Goal: Task Accomplishment & Management: Use online tool/utility

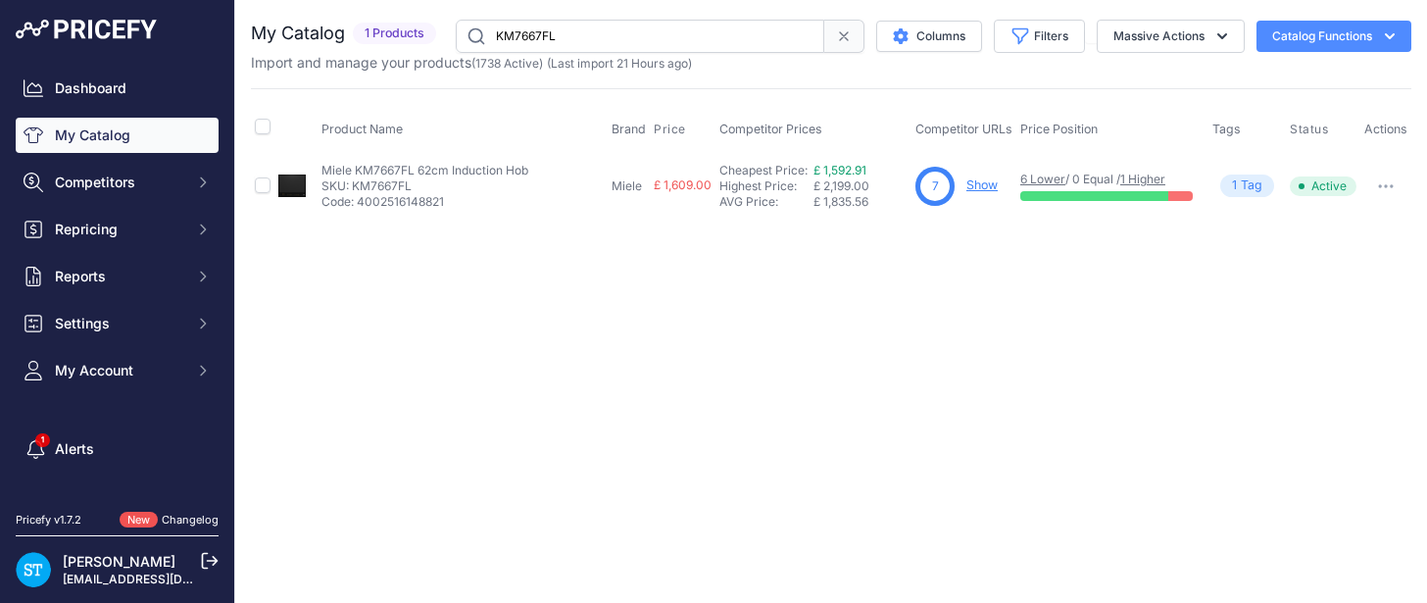
click at [517, 48] on input "KM7667FL" at bounding box center [640, 36] width 369 height 33
paste input "LFR71844B"
paste input "text"
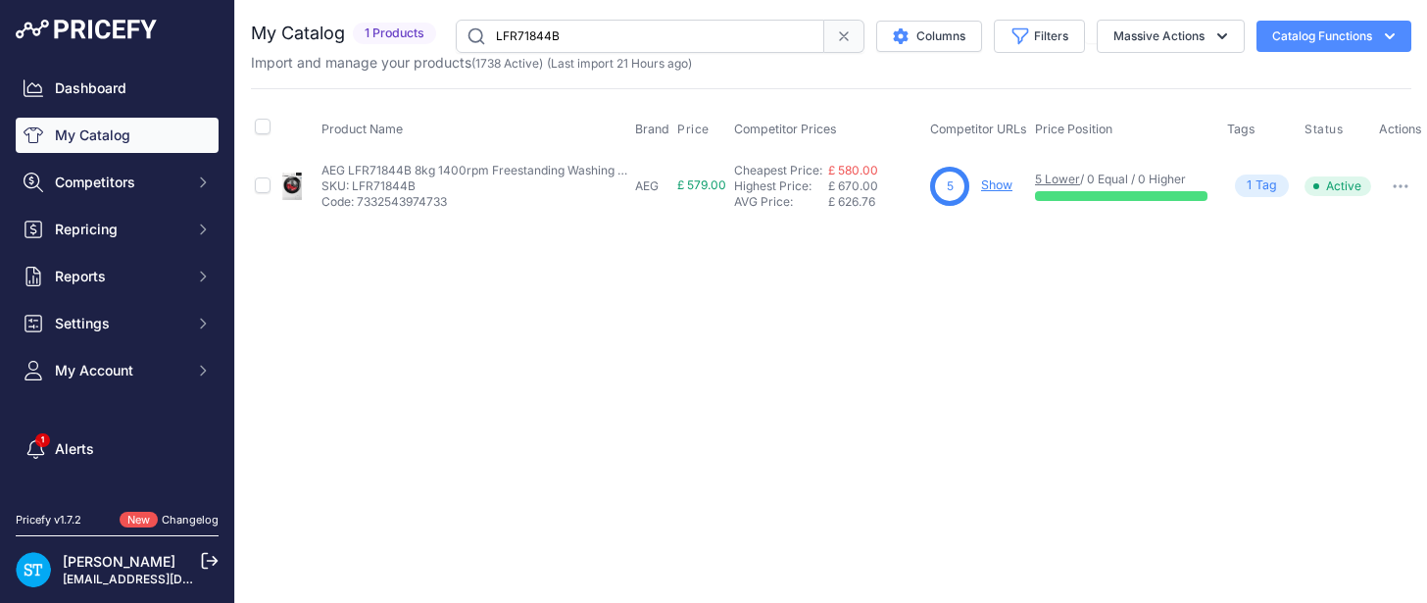
click at [924, 327] on div "Close You are not connected to the internet." at bounding box center [831, 301] width 1192 height 603
click at [990, 188] on link "Show" at bounding box center [996, 184] width 31 height 15
click at [547, 27] on input "LFR71844B" at bounding box center [640, 36] width 369 height 33
paste input "KM7373FL"
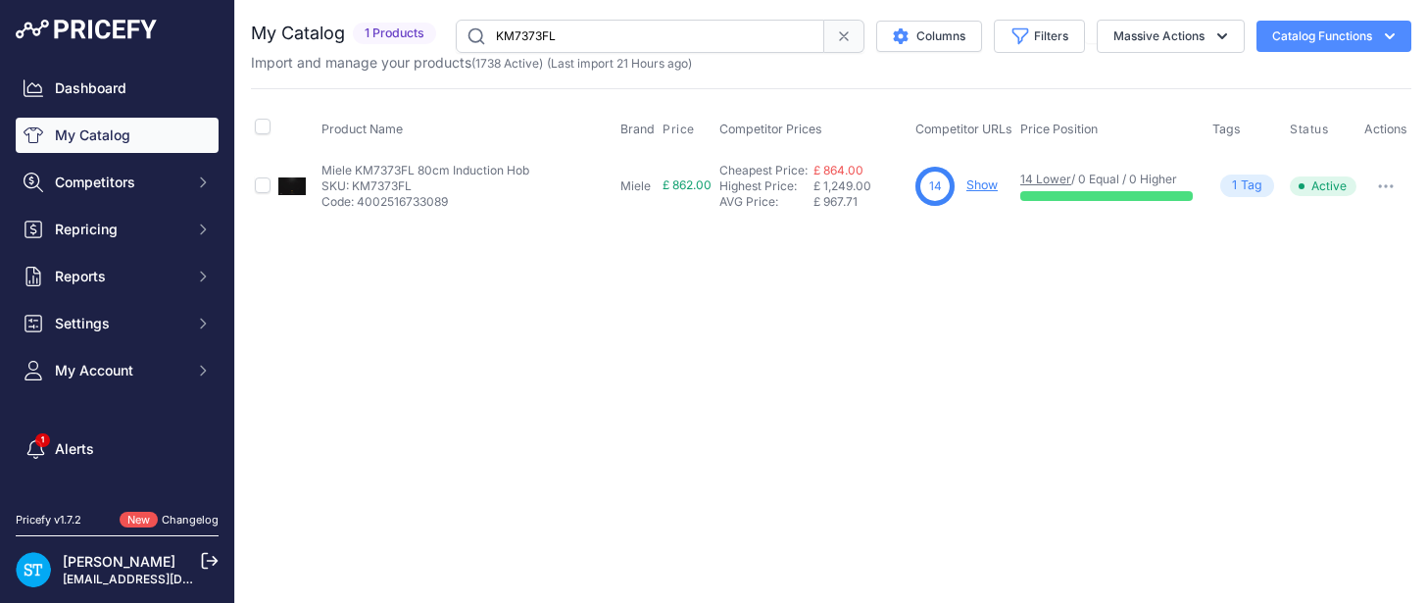
click at [516, 38] on input "KM7373FL" at bounding box center [640, 36] width 369 height 33
paste input "474FR"
click at [532, 31] on input "KM7474FR" at bounding box center [640, 36] width 369 height 33
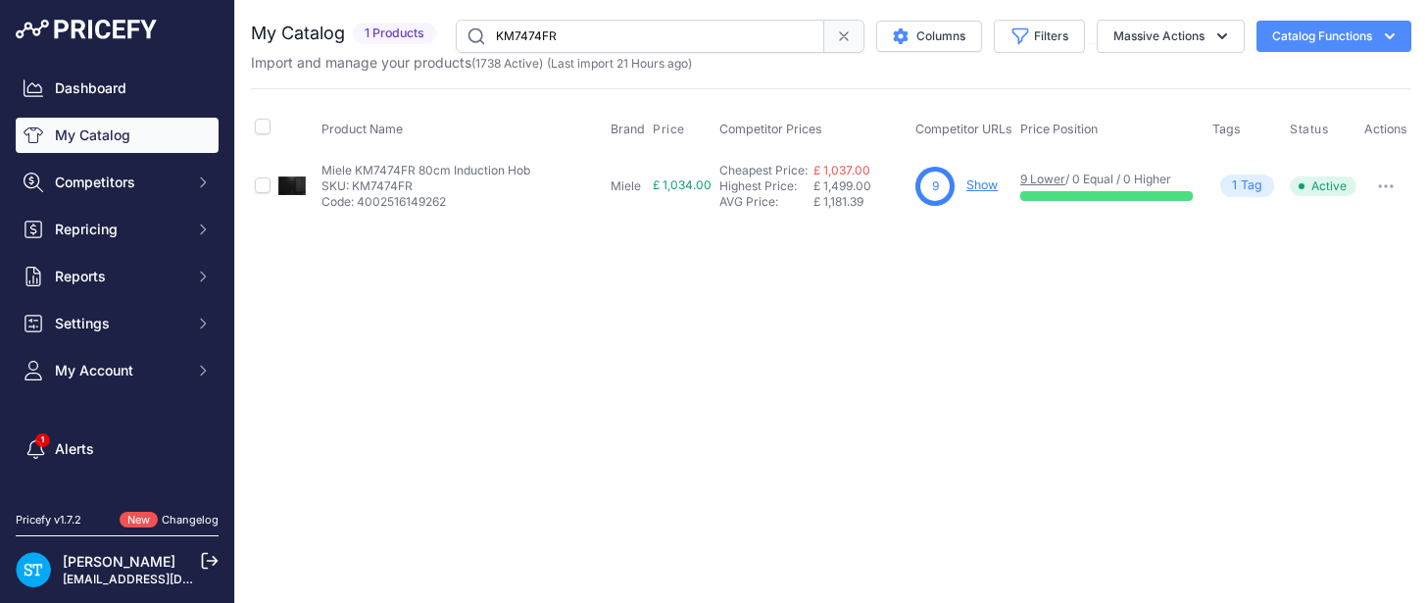
paste input "575"
click at [518, 38] on input "KM7575FR" at bounding box center [640, 36] width 369 height 33
click at [516, 37] on input "KM7575FR" at bounding box center [640, 36] width 369 height 33
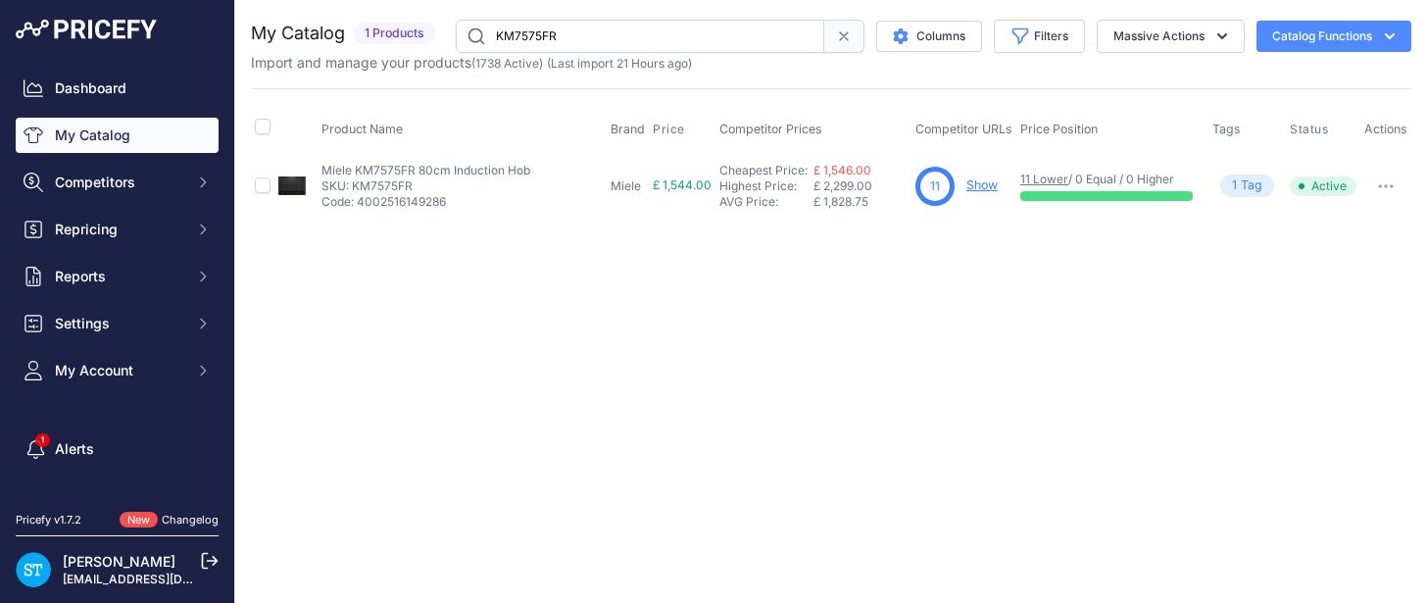
paste input "KM7576-2FL"
paste input "7576-2FL"
click at [534, 34] on input "KM7576-2FL" at bounding box center [640, 36] width 369 height 33
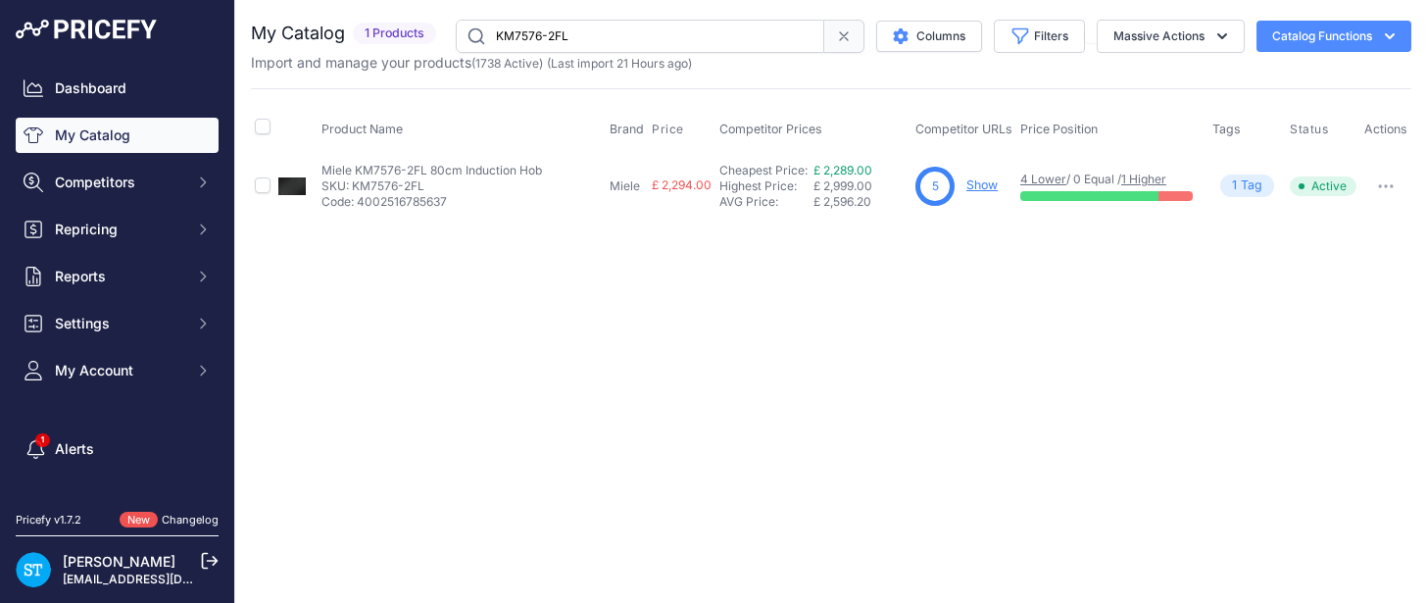
paste input "679"
click at [853, 470] on div "Close You are not connected to the internet." at bounding box center [831, 301] width 1192 height 603
click at [987, 183] on link "Show" at bounding box center [981, 184] width 31 height 15
click at [538, 38] on input "KM7679FL" at bounding box center [640, 36] width 369 height 33
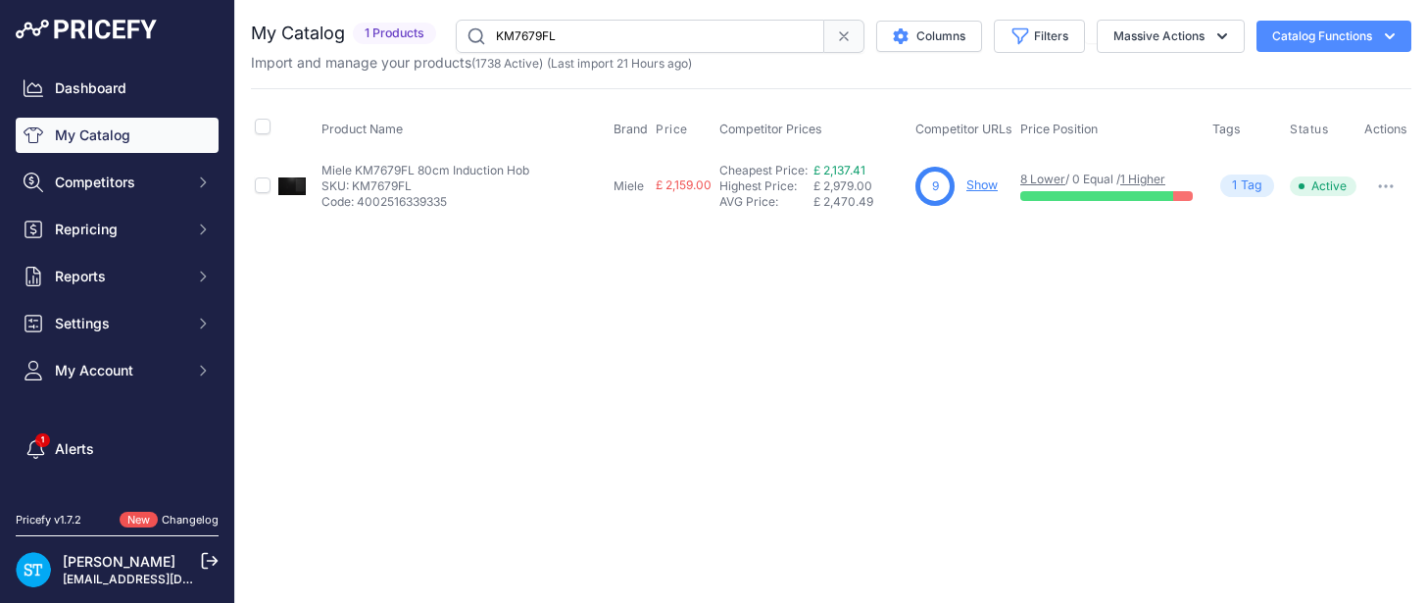
paste input "8"
click at [829, 296] on div "Close You are not connected to the internet." at bounding box center [831, 301] width 1192 height 603
click at [990, 179] on link "Show" at bounding box center [981, 184] width 31 height 15
click at [538, 40] on input "KM7678FL" at bounding box center [640, 36] width 369 height 33
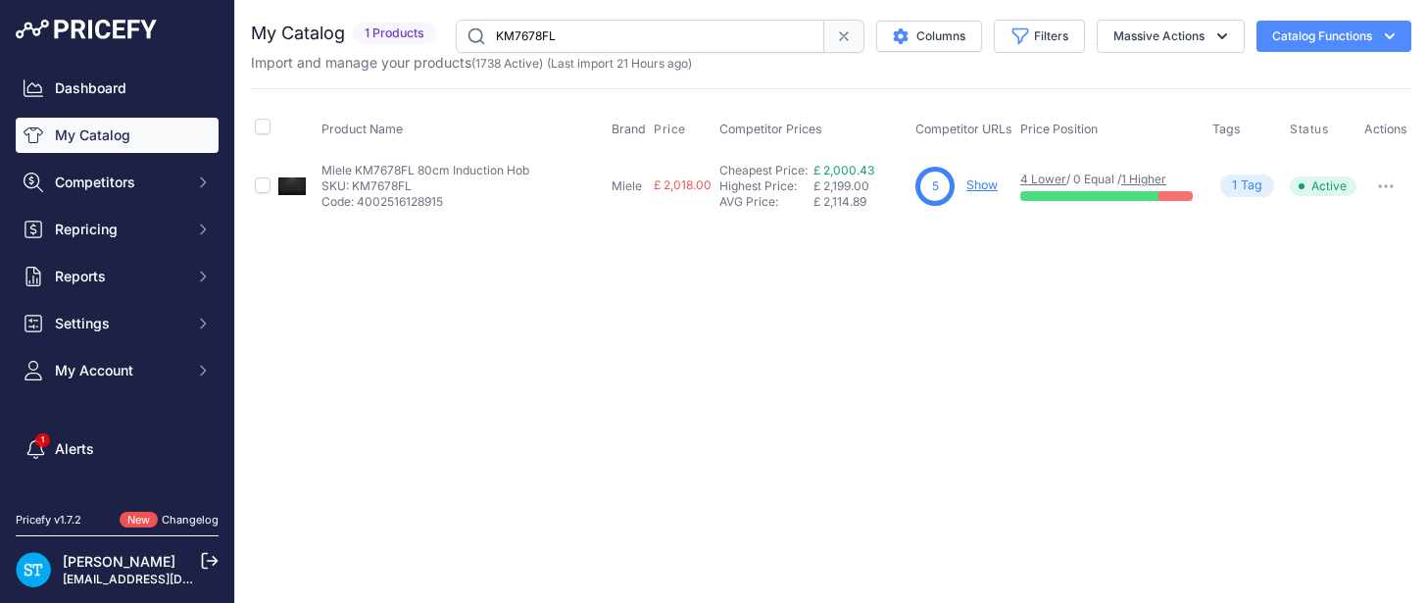
paste input "99FR"
click at [535, 34] on input "KM7699FR" at bounding box center [640, 36] width 369 height 33
paste input "29FX"
click at [544, 38] on input "KM7629FX" at bounding box center [640, 36] width 369 height 33
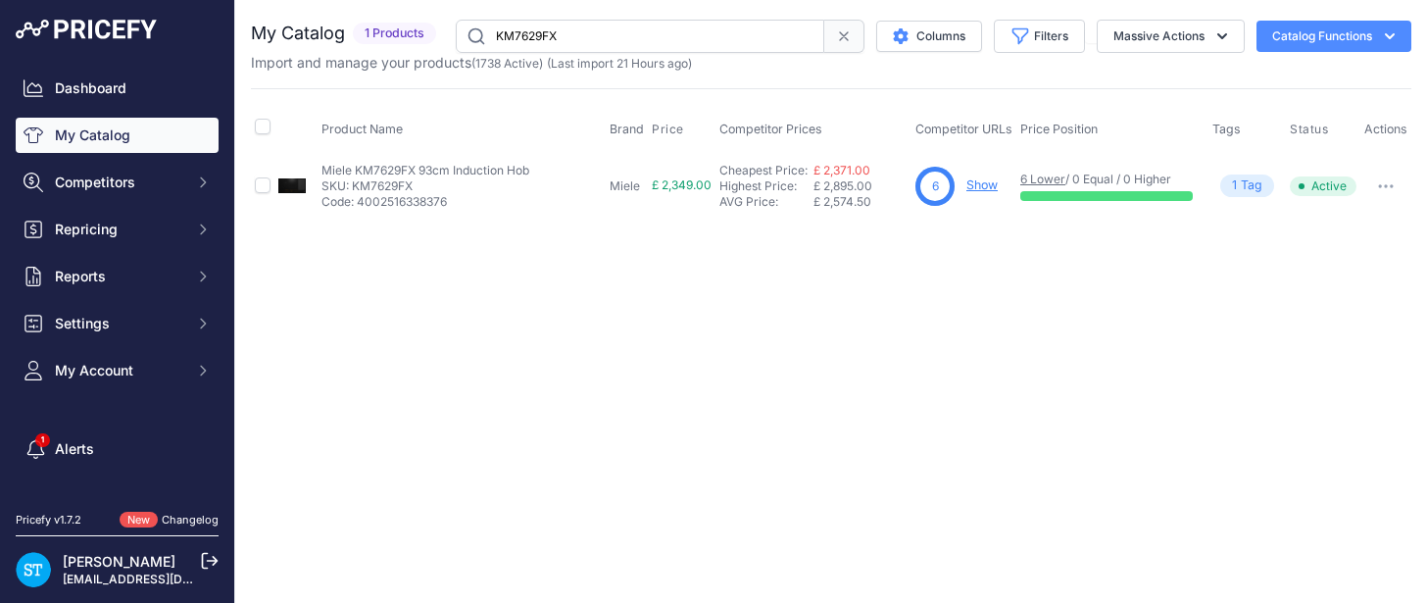
click at [544, 38] on input "KM7629FX" at bounding box center [640, 36] width 369 height 33
paste input "84FL"
click at [911, 254] on div "Close You are not connected to the internet." at bounding box center [831, 301] width 1192 height 603
click at [987, 187] on link "Show" at bounding box center [981, 184] width 31 height 15
click at [536, 41] on input "KM7684FL" at bounding box center [640, 36] width 369 height 33
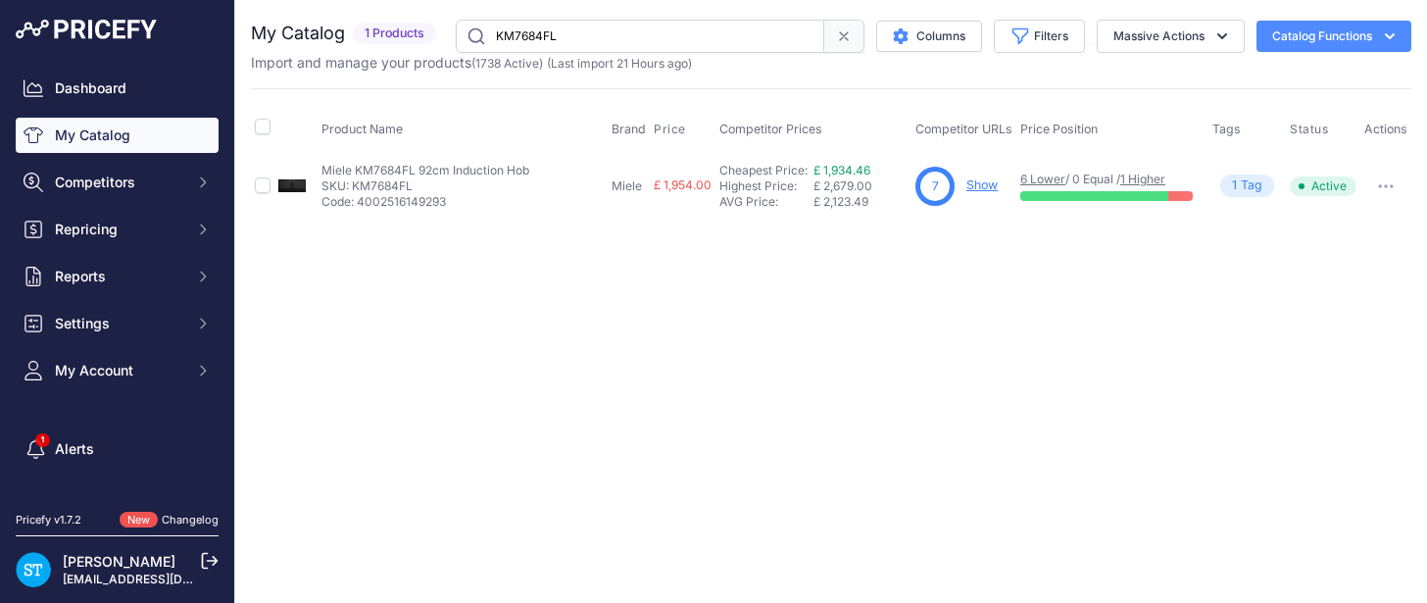
click at [536, 41] on input "KM7684FL" at bounding box center [640, 36] width 369 height 33
click at [1088, 355] on div "Close You are not connected to the internet." at bounding box center [831, 301] width 1192 height 603
click at [987, 229] on div "You are not connected to the internet. My Catalog" at bounding box center [831, 118] width 1161 height 237
click at [987, 182] on link "Show" at bounding box center [981, 184] width 31 height 15
click at [521, 27] on input "KM7684FL" at bounding box center [640, 36] width 369 height 33
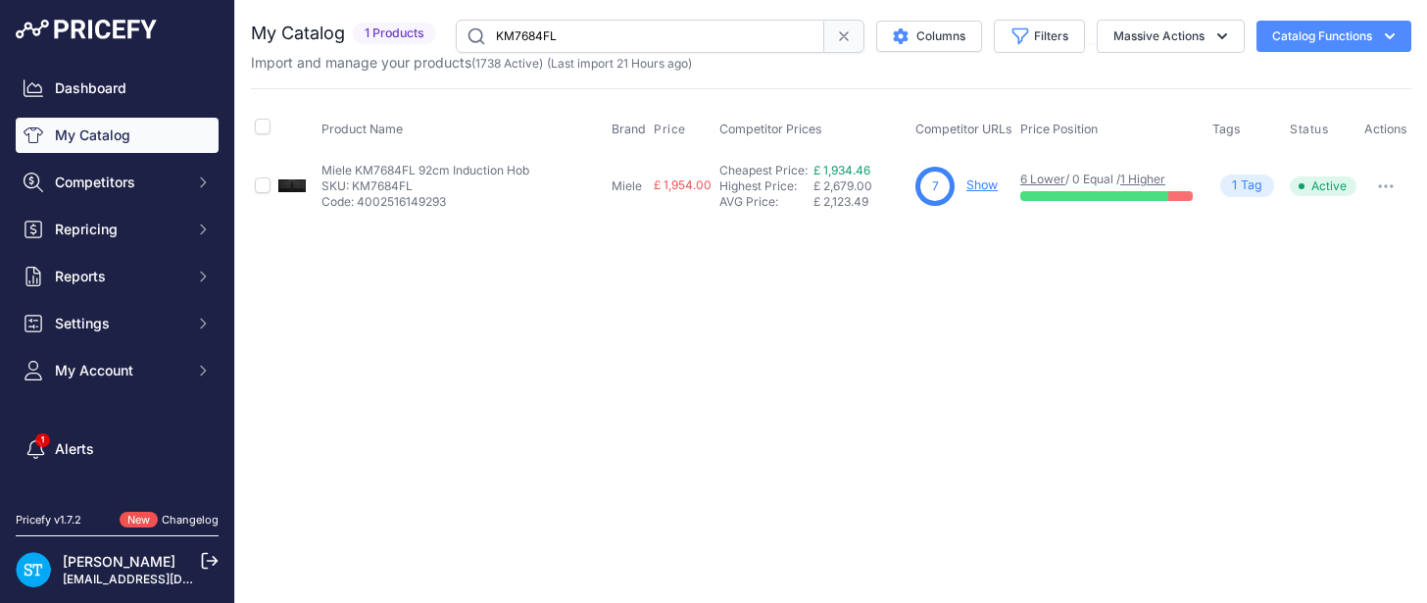
click at [521, 28] on input "KM7684FL" at bounding box center [640, 36] width 369 height 33
paste input "97"
click at [554, 36] on input "KM7697FL" at bounding box center [640, 36] width 369 height 33
paste input "897-2"
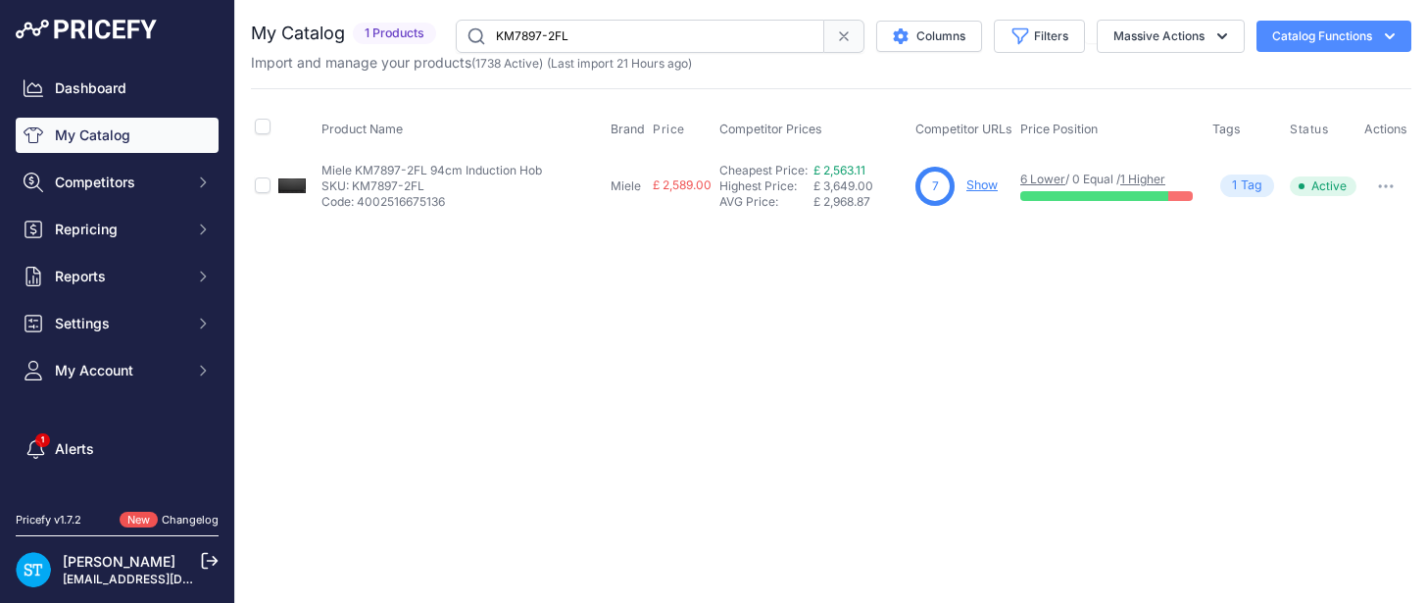
click at [974, 184] on link "Show" at bounding box center [981, 184] width 31 height 15
click at [529, 32] on input "KM7897-2FL" at bounding box center [640, 36] width 369 height 33
paste input "999"
click at [506, 33] on input "KM7999FL" at bounding box center [640, 36] width 369 height 33
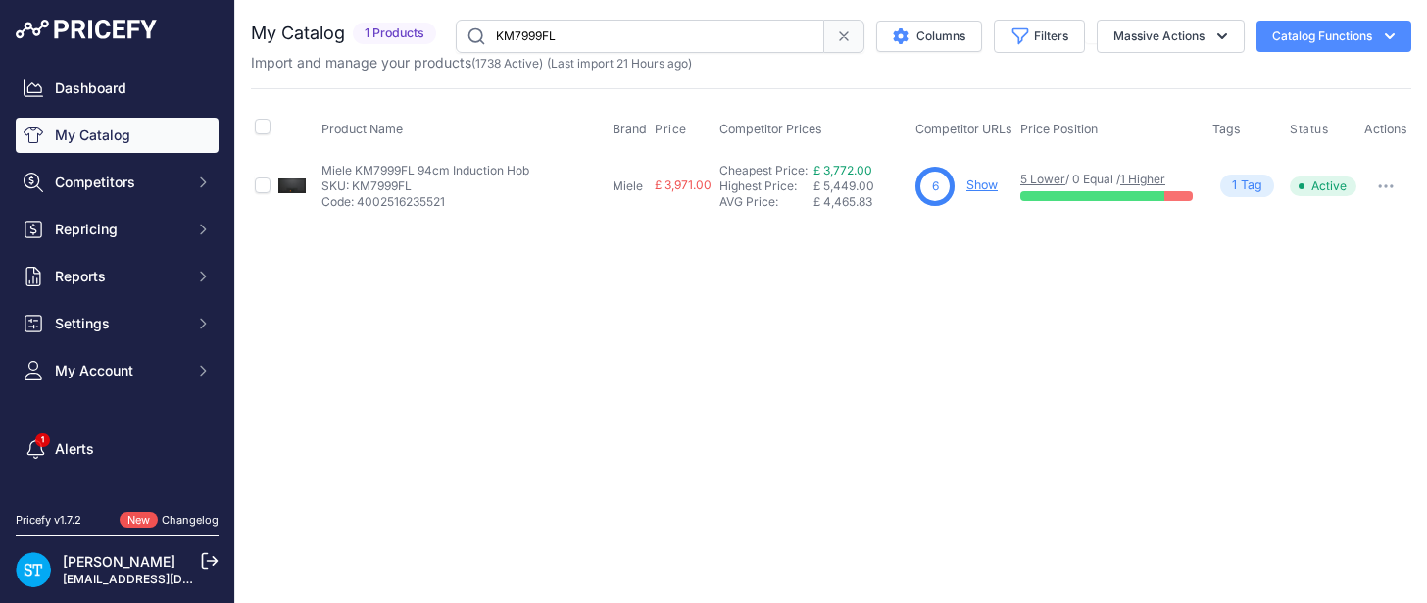
click at [506, 33] on input "KM7999FL" at bounding box center [640, 36] width 369 height 33
paste input "DA7272FR-U"
drag, startPoint x: 1125, startPoint y: 358, endPoint x: 1106, endPoint y: 336, distance: 29.1
click at [1124, 357] on div "Close You are not connected to the internet." at bounding box center [831, 301] width 1192 height 603
click at [986, 187] on link "Show" at bounding box center [984, 184] width 31 height 15
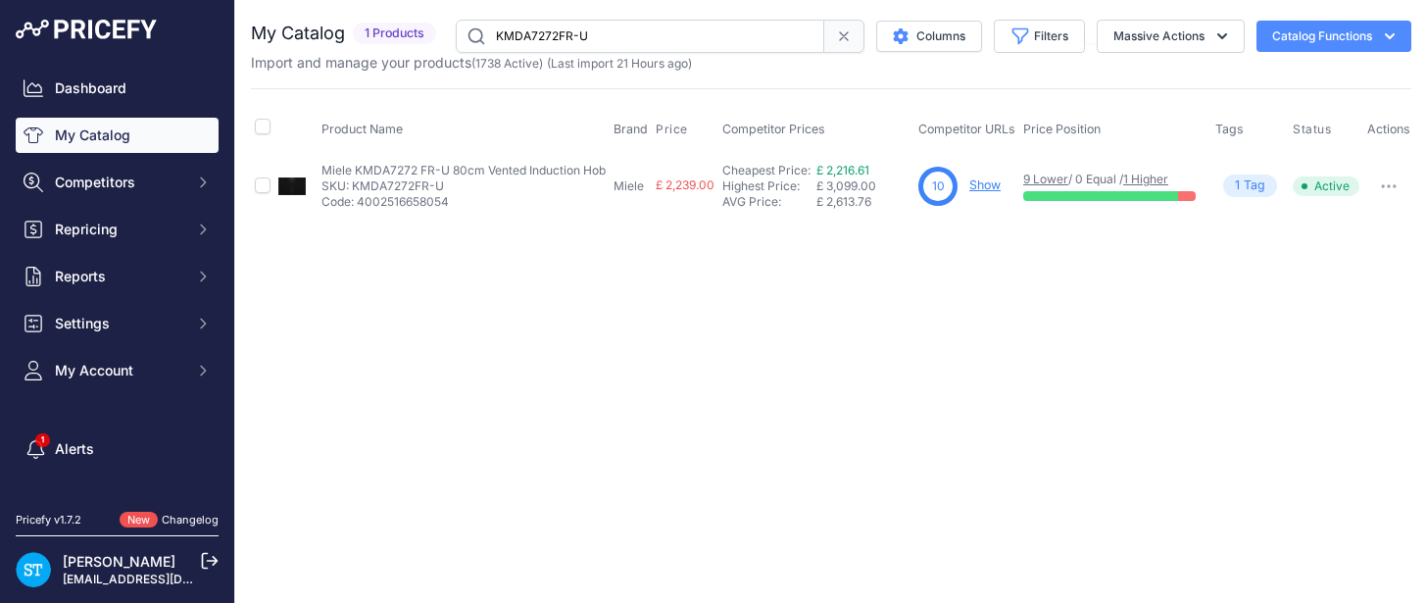
click at [549, 40] on input "KMDA7272FR-U" at bounding box center [640, 36] width 369 height 33
paste input "473FL"
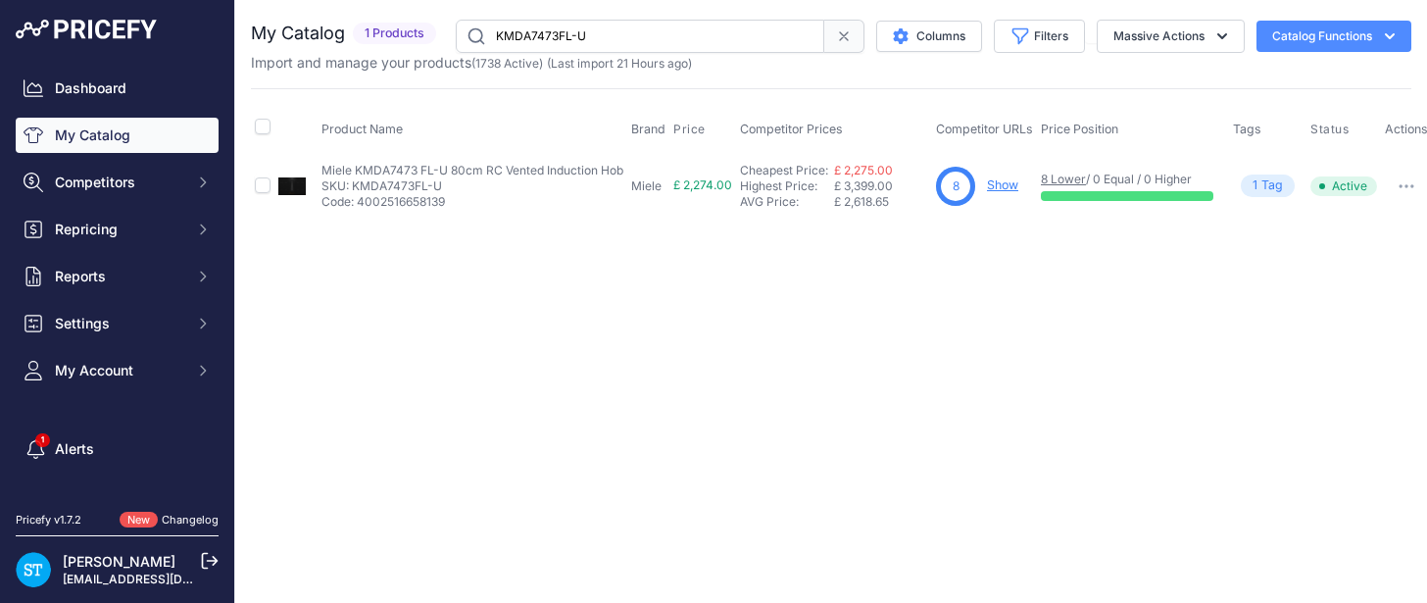
click at [552, 41] on input "KMDA7473FL-U" at bounding box center [640, 36] width 369 height 33
paste input "A"
click at [902, 323] on div "Close You are not connected to the internet." at bounding box center [831, 301] width 1192 height 603
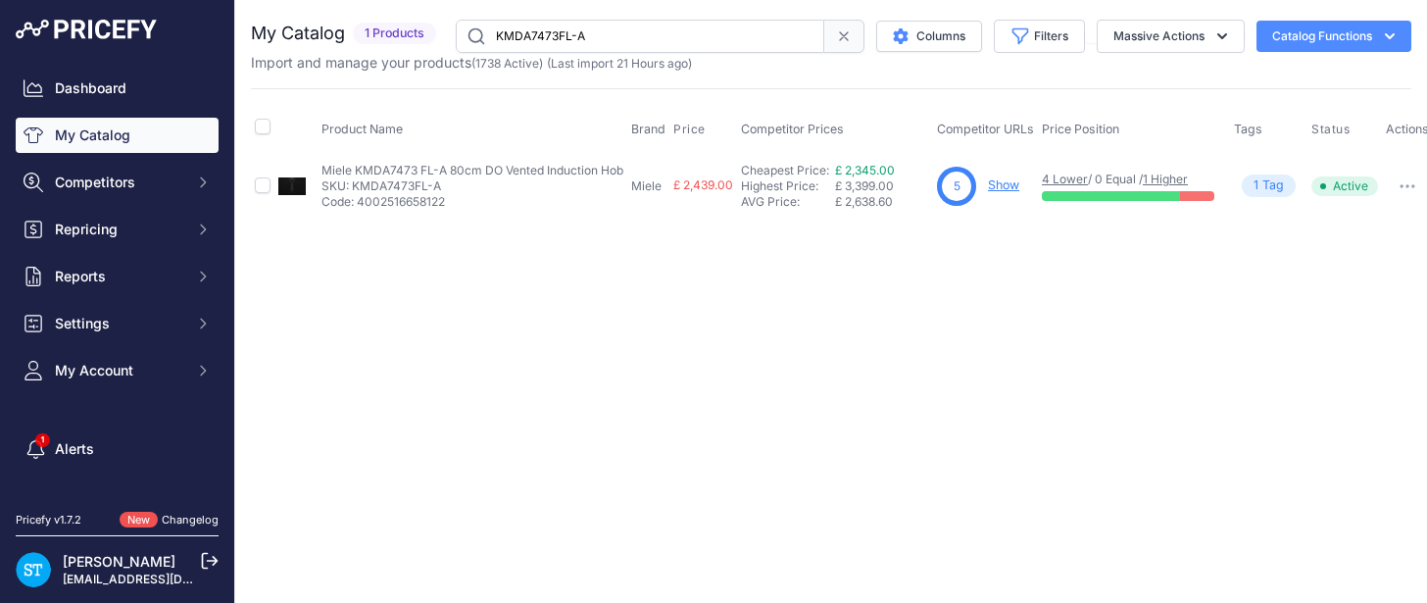
click at [558, 39] on input "KMDA7473FL-A" at bounding box center [640, 36] width 369 height 33
paste input "676FL-U"
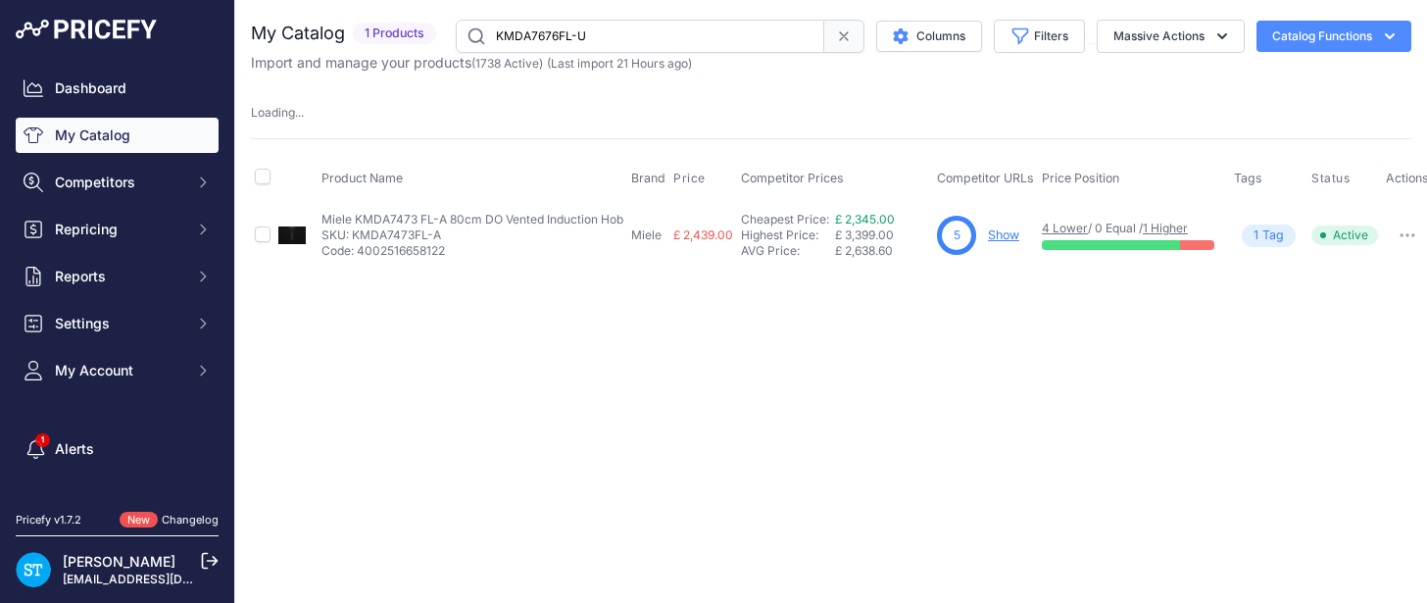
click at [800, 310] on div "Close You are not connected to the internet." at bounding box center [831, 301] width 1192 height 603
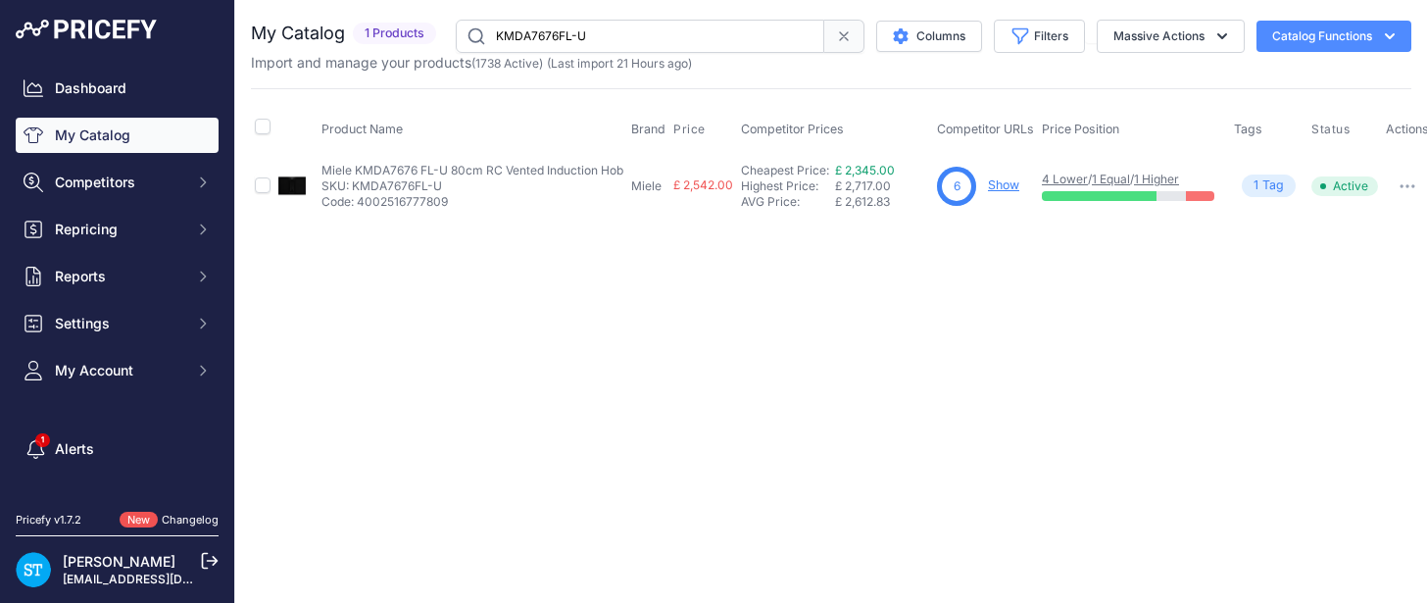
click at [556, 34] on input "KMDA7676FL-U" at bounding box center [640, 36] width 369 height 33
paste input "A"
click at [628, 291] on div "Close You are not connected to the internet." at bounding box center [831, 301] width 1192 height 603
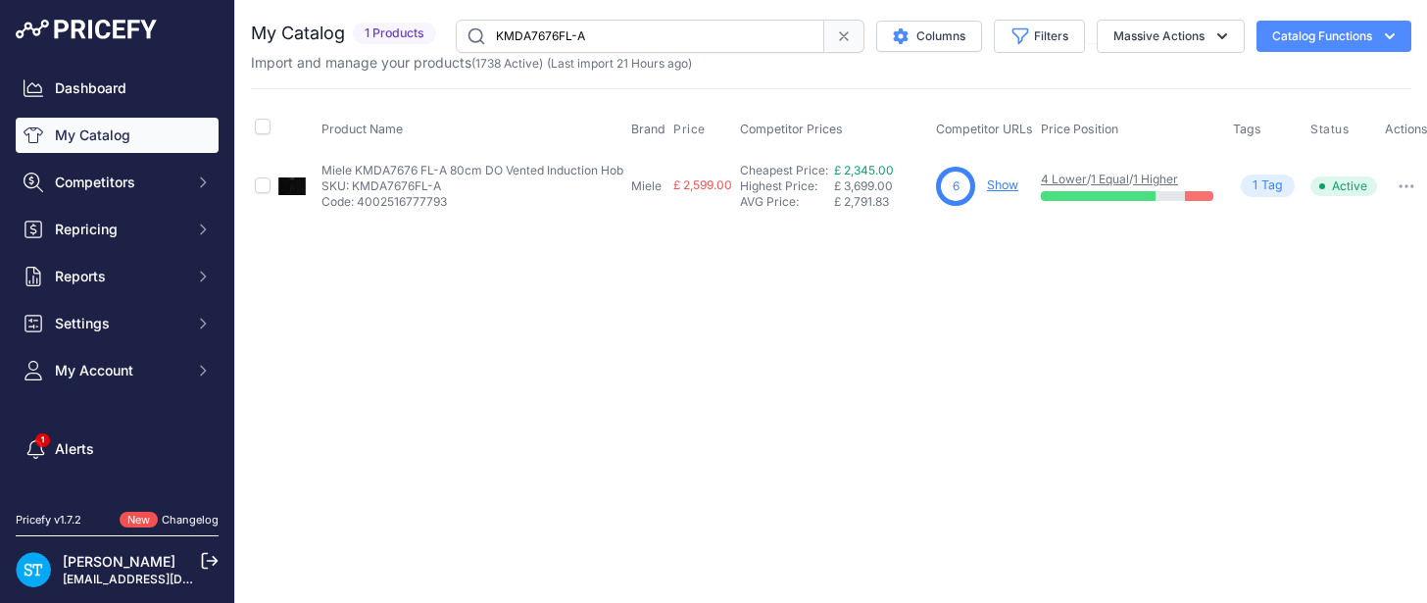
click at [547, 37] on input "KMDA7676FL-A" at bounding box center [640, 36] width 369 height 33
paste input "876FL-U"
click at [910, 349] on div "Close You are not connected to the internet." at bounding box center [831, 301] width 1192 height 603
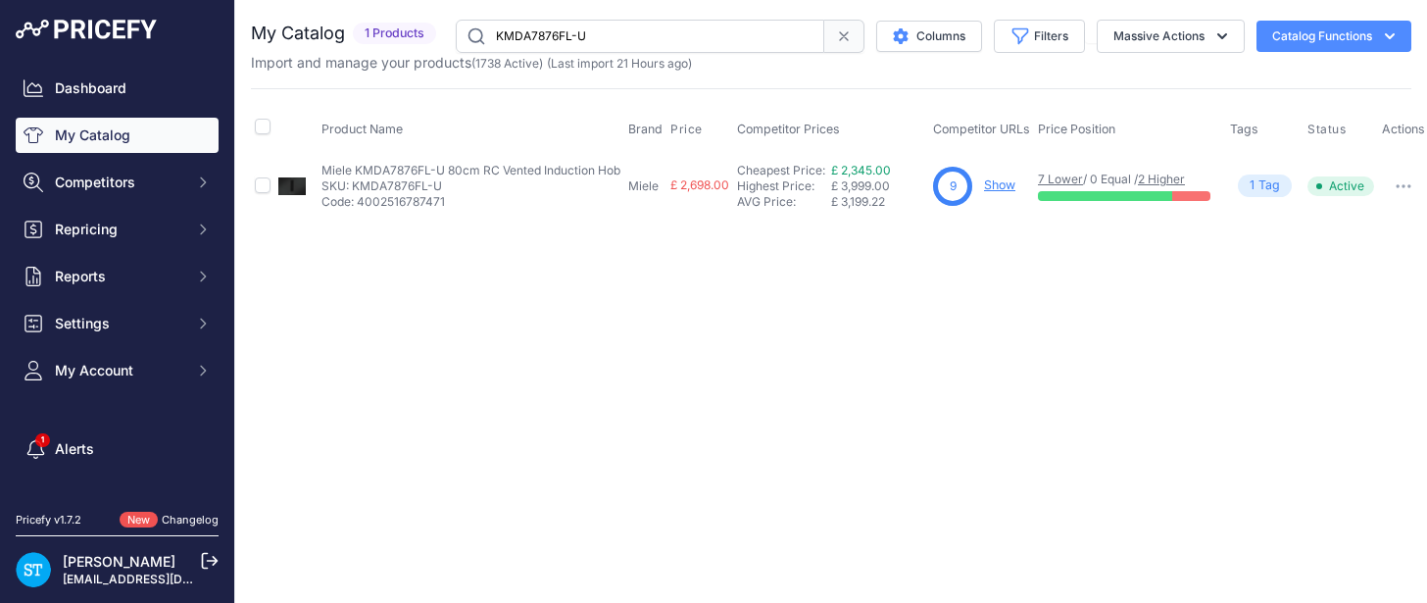
drag, startPoint x: 1008, startPoint y: 180, endPoint x: 995, endPoint y: 186, distance: 14.0
click at [1008, 180] on link "Show" at bounding box center [999, 184] width 31 height 15
click at [553, 28] on input "KMDA7876FL-U" at bounding box center [640, 36] width 369 height 33
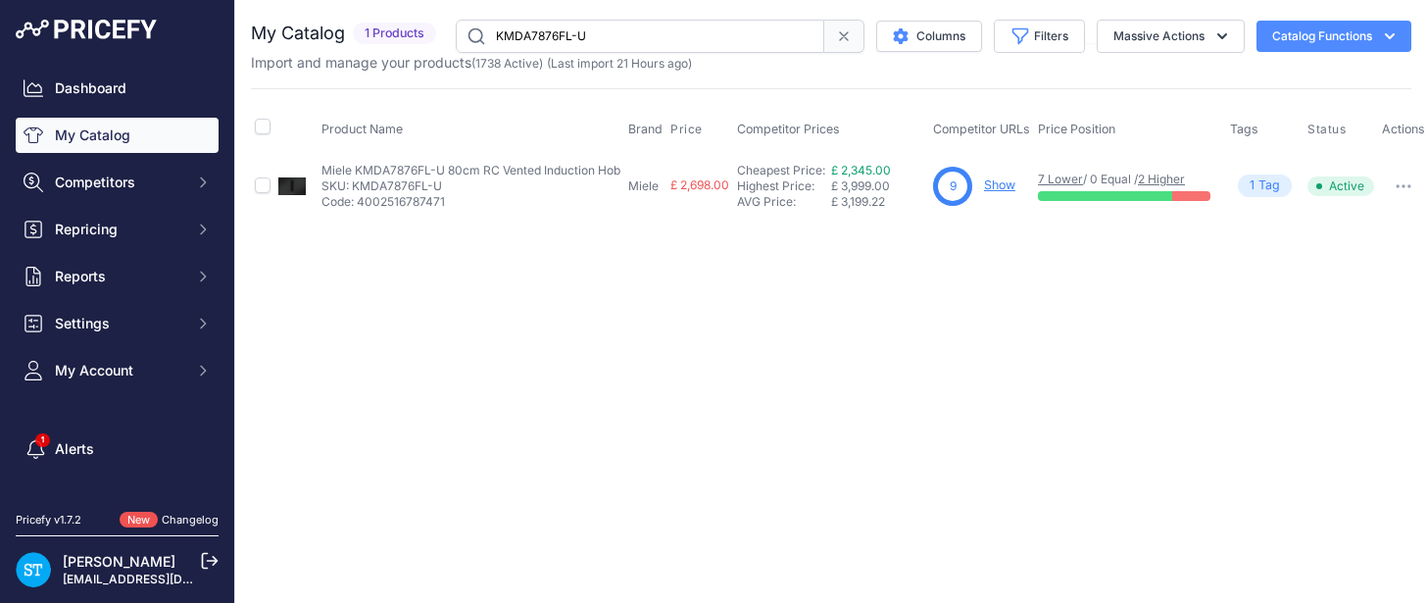
paste input "A"
click at [975, 272] on div "Close You are not connected to the internet." at bounding box center [831, 301] width 1192 height 603
click at [552, 37] on input "KMDA7876FL-A" at bounding box center [640, 36] width 369 height 33
click at [552, 36] on input "KMDA7876FL-A" at bounding box center [640, 36] width 369 height 33
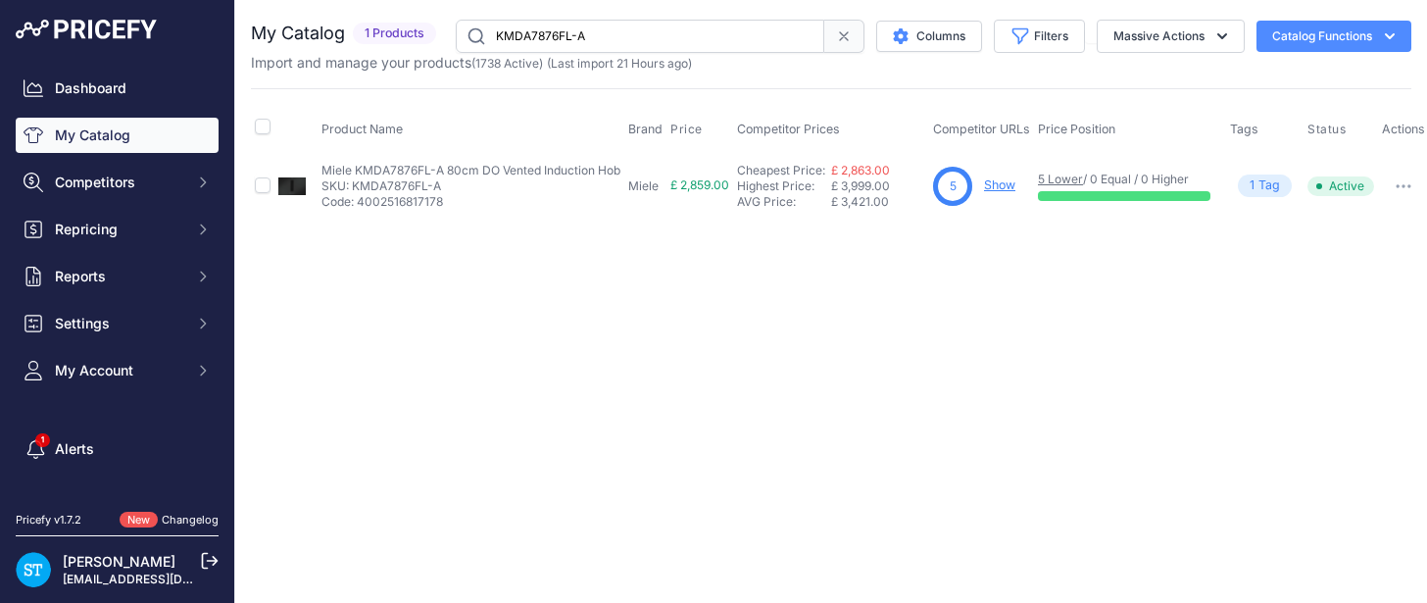
paste input "6"
drag, startPoint x: 846, startPoint y: 461, endPoint x: 809, endPoint y: 327, distance: 138.4
click at [832, 417] on div "Close You are not connected to the internet." at bounding box center [831, 301] width 1192 height 603
drag, startPoint x: 996, startPoint y: 355, endPoint x: 1016, endPoint y: 263, distance: 94.4
click at [999, 346] on div "Close You are not connected to the internet." at bounding box center [831, 301] width 1192 height 603
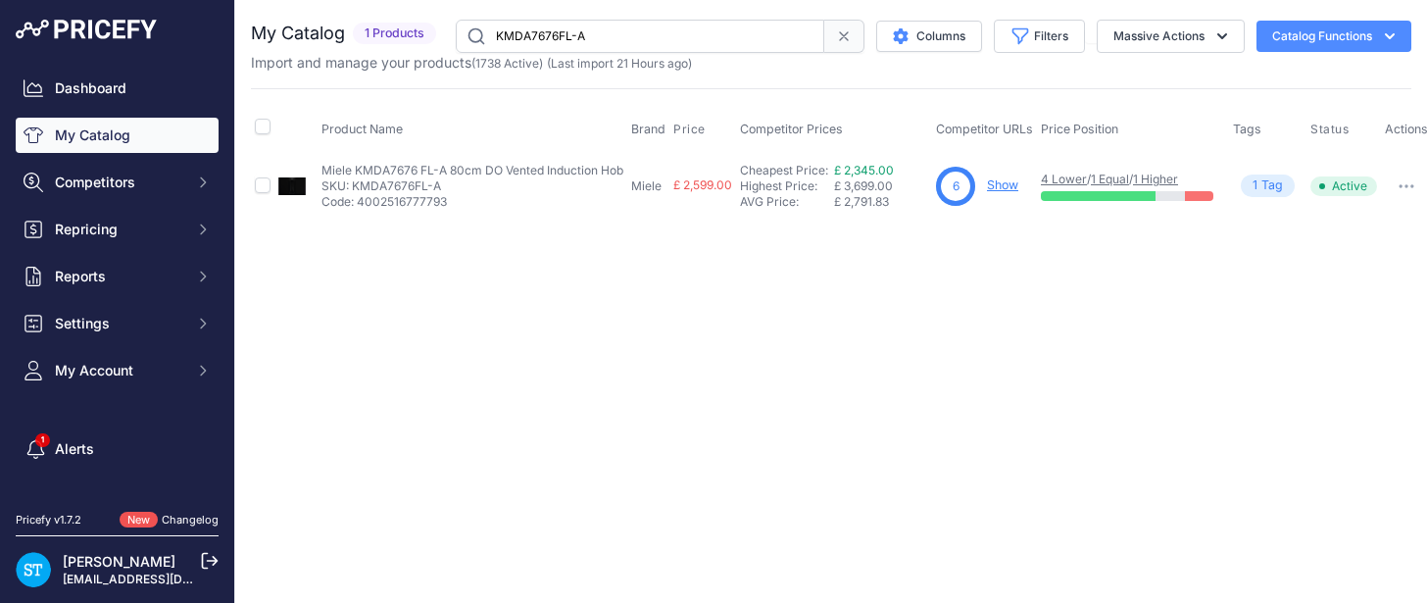
click at [1008, 190] on link "Show" at bounding box center [1002, 184] width 31 height 15
click at [553, 29] on input "KMDA7676FL-A" at bounding box center [640, 36] width 369 height 33
paste input "F4001D"
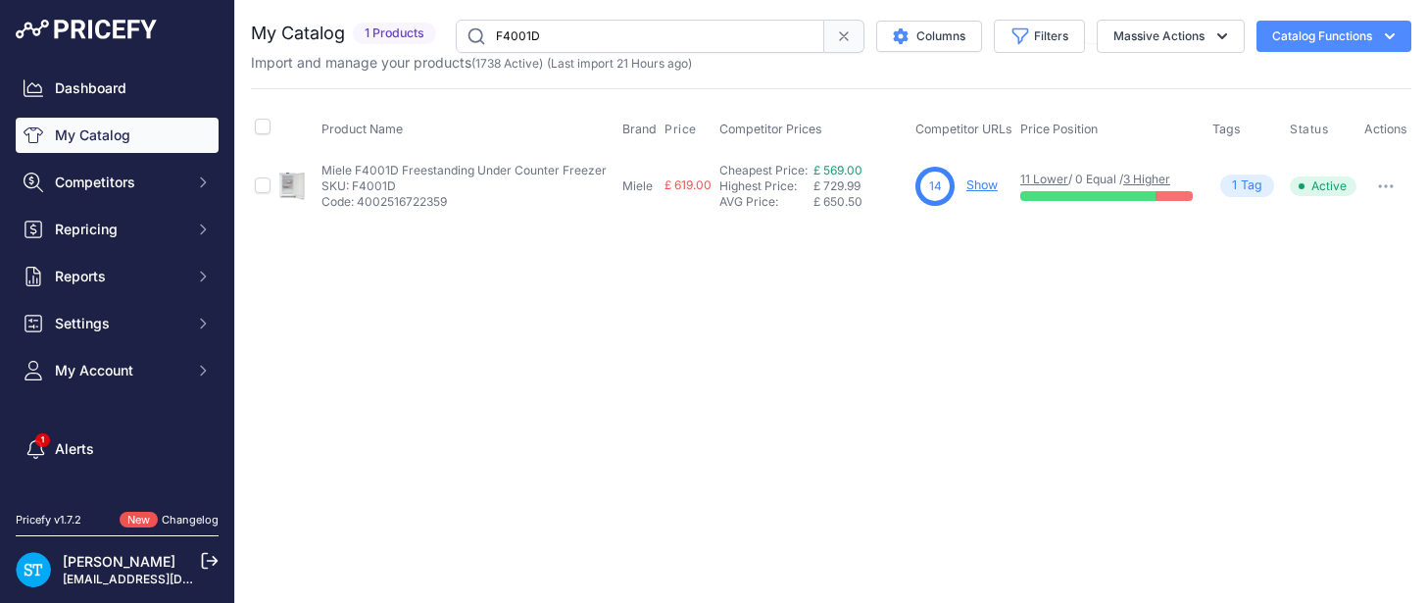
click at [522, 27] on input "F4001D" at bounding box center [640, 36] width 369 height 33
click at [521, 27] on input "F4001D" at bounding box center [640, 36] width 369 height 33
paste input "H7440BM-CLST"
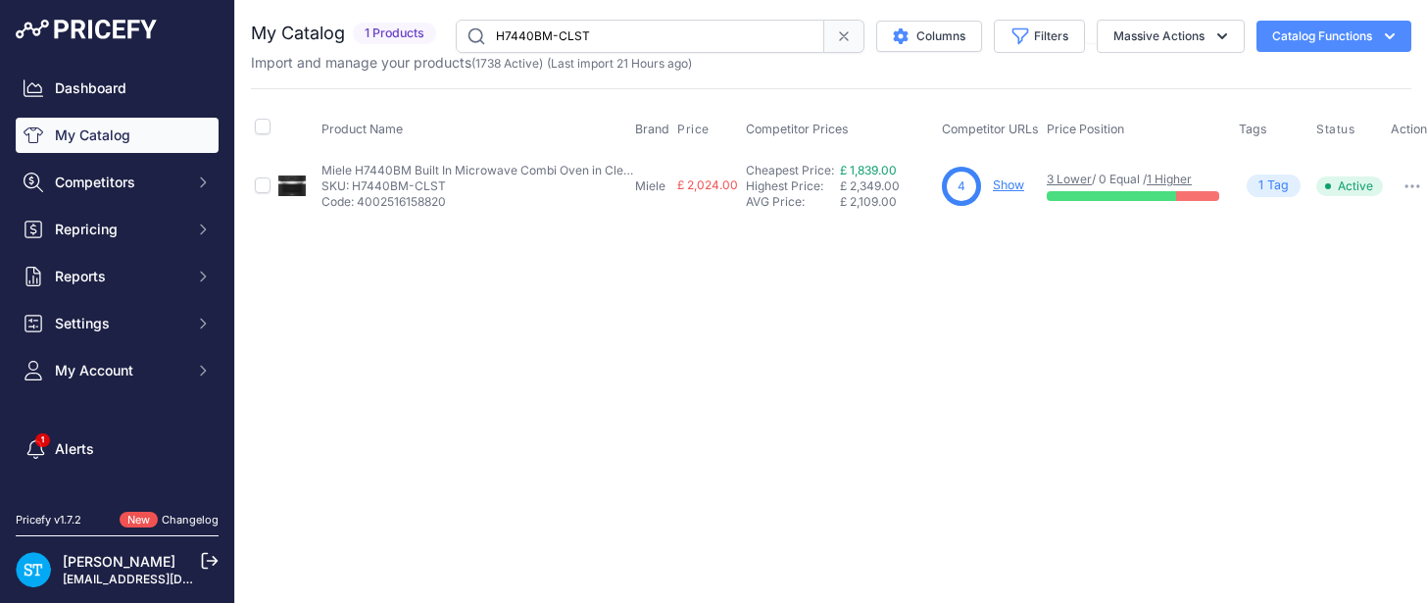
click at [796, 297] on div "Close You are not connected to the internet." at bounding box center [831, 301] width 1192 height 603
click at [1011, 181] on link "Show" at bounding box center [1008, 184] width 31 height 15
click at [531, 34] on input "H7440BM-CLST" at bounding box center [640, 36] width 369 height 33
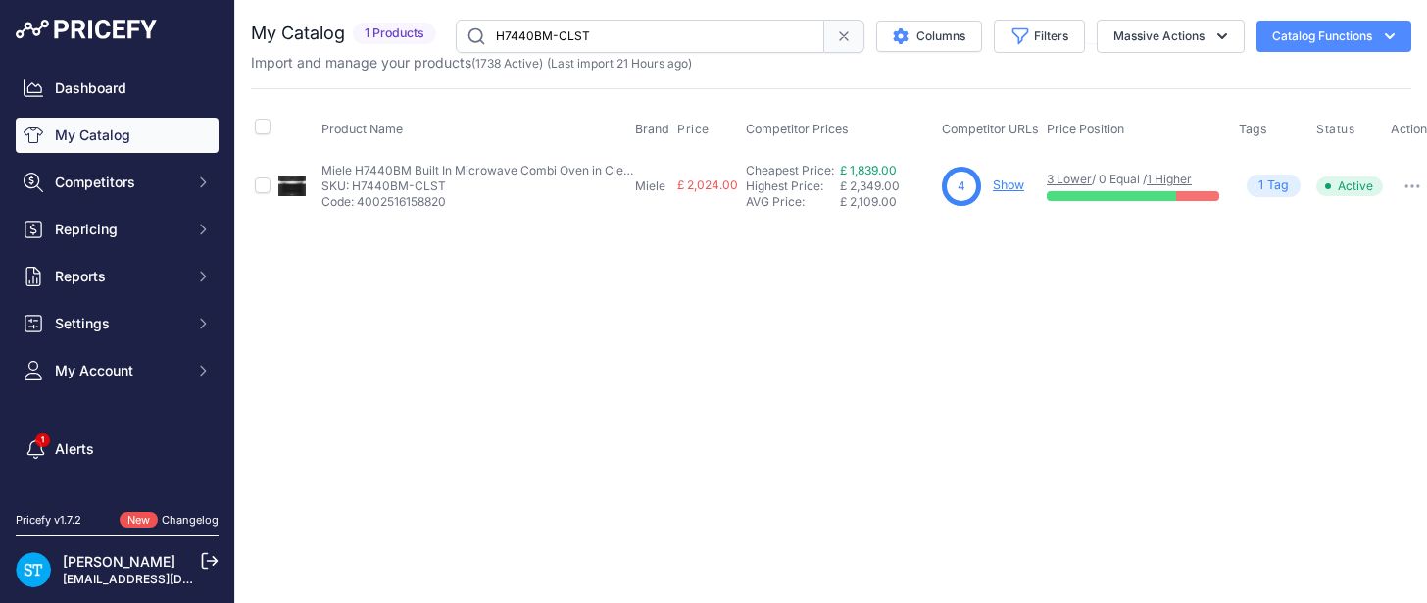
paste input "KFN7734C"
type input "KFN7734C"
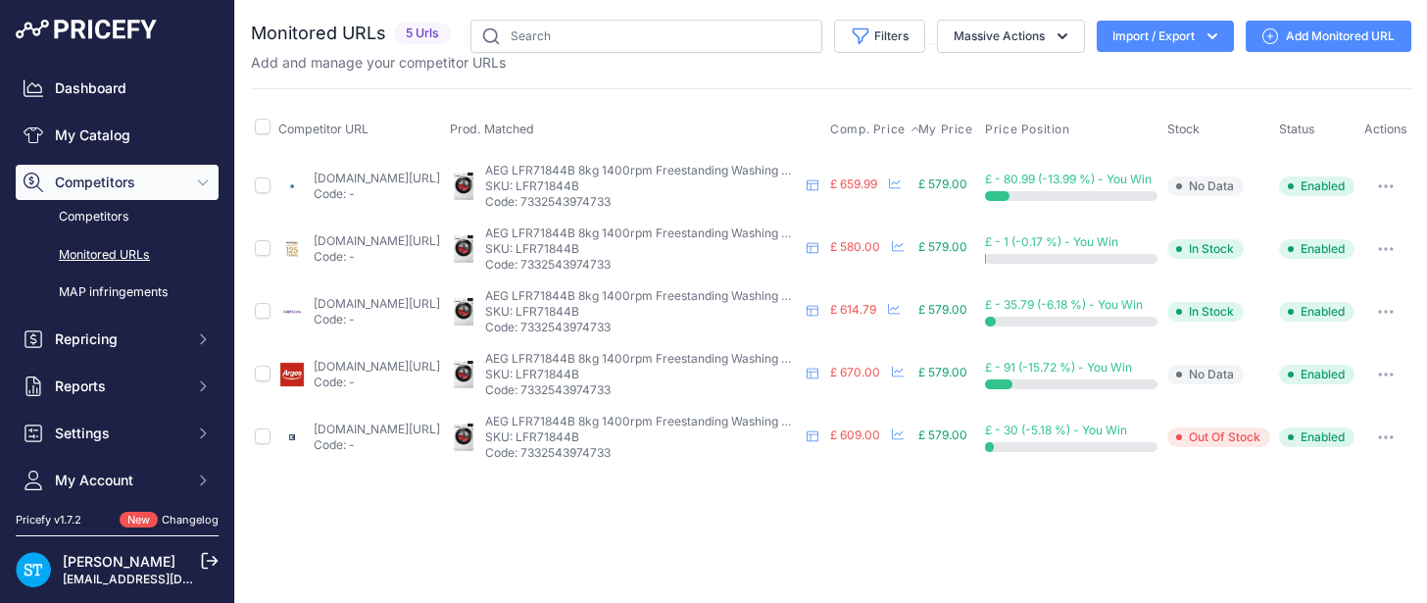
click at [874, 124] on span "Comp. Price" at bounding box center [867, 130] width 75 height 16
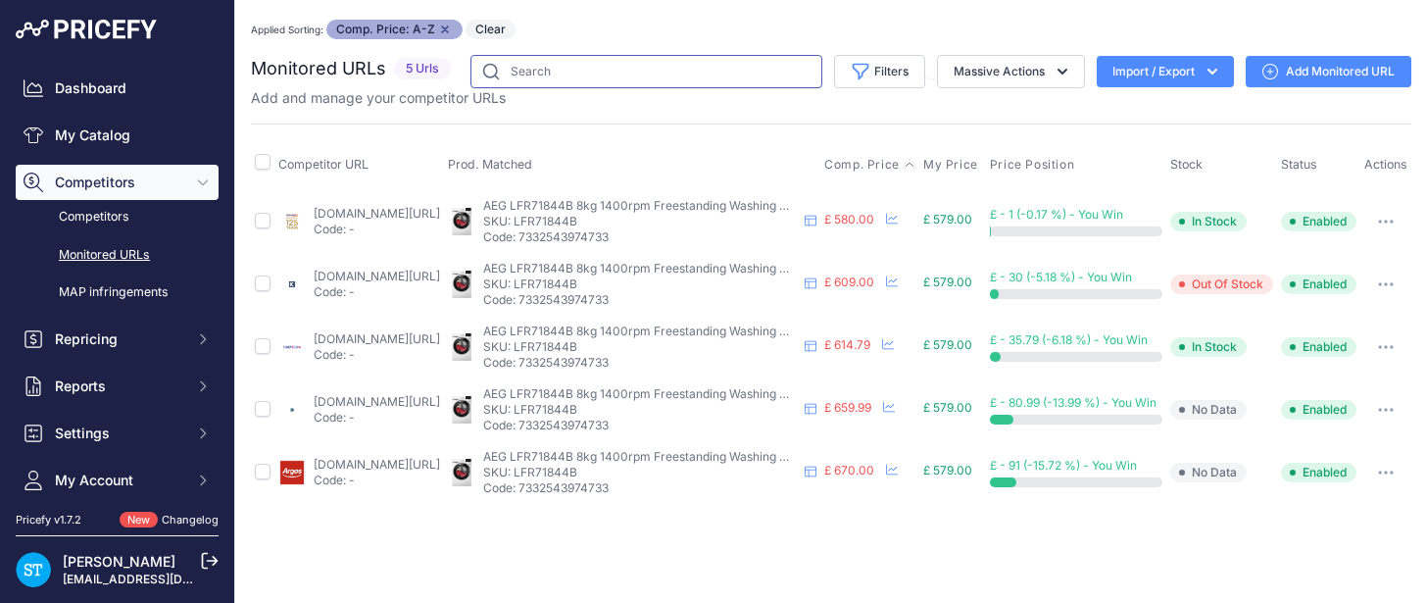
click at [596, 67] on input "text" at bounding box center [646, 71] width 352 height 33
paste input "KM7373FL"
type input "KM7373FL"
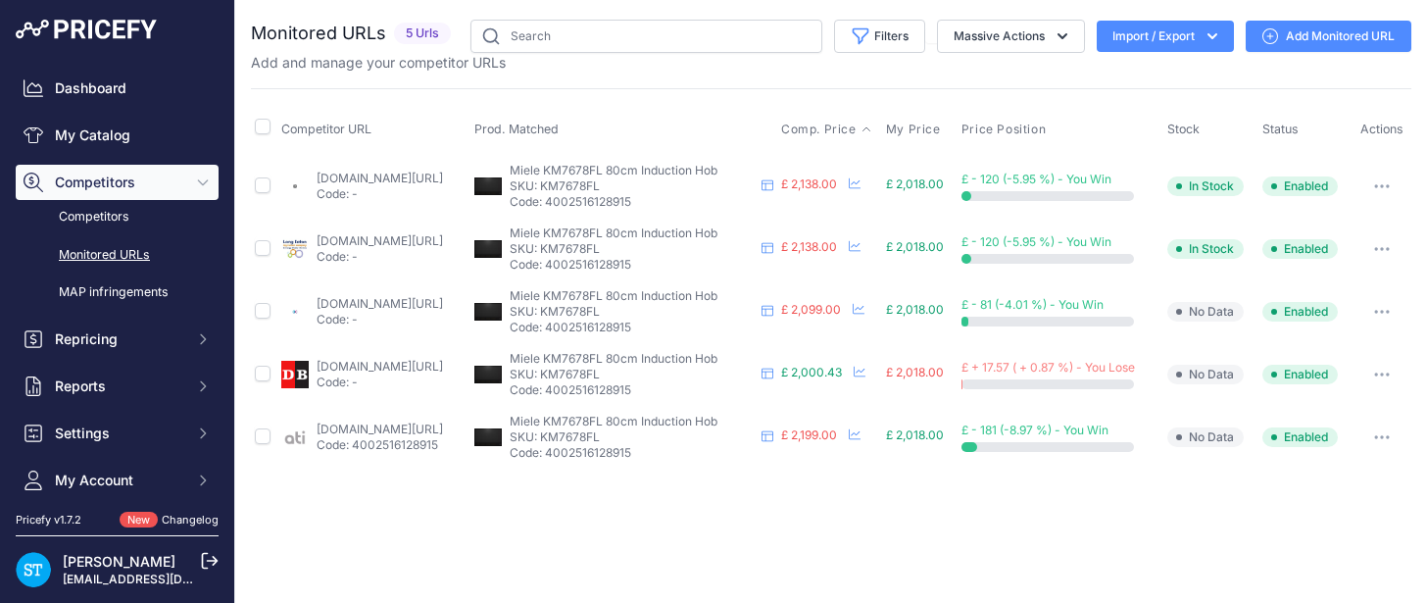
click at [839, 123] on span "Comp. Price" at bounding box center [818, 130] width 75 height 16
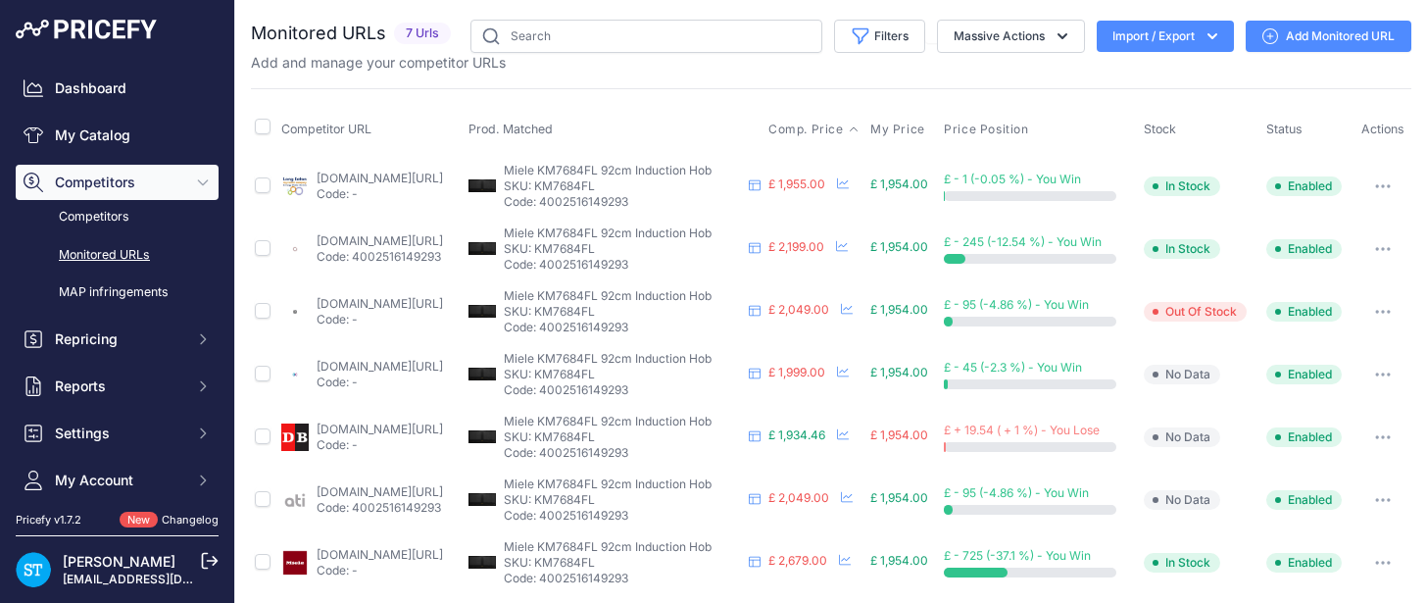
click at [844, 126] on span "Comp. Price" at bounding box center [805, 130] width 75 height 16
click at [844, 132] on span "Comp. Price" at bounding box center [805, 130] width 75 height 16
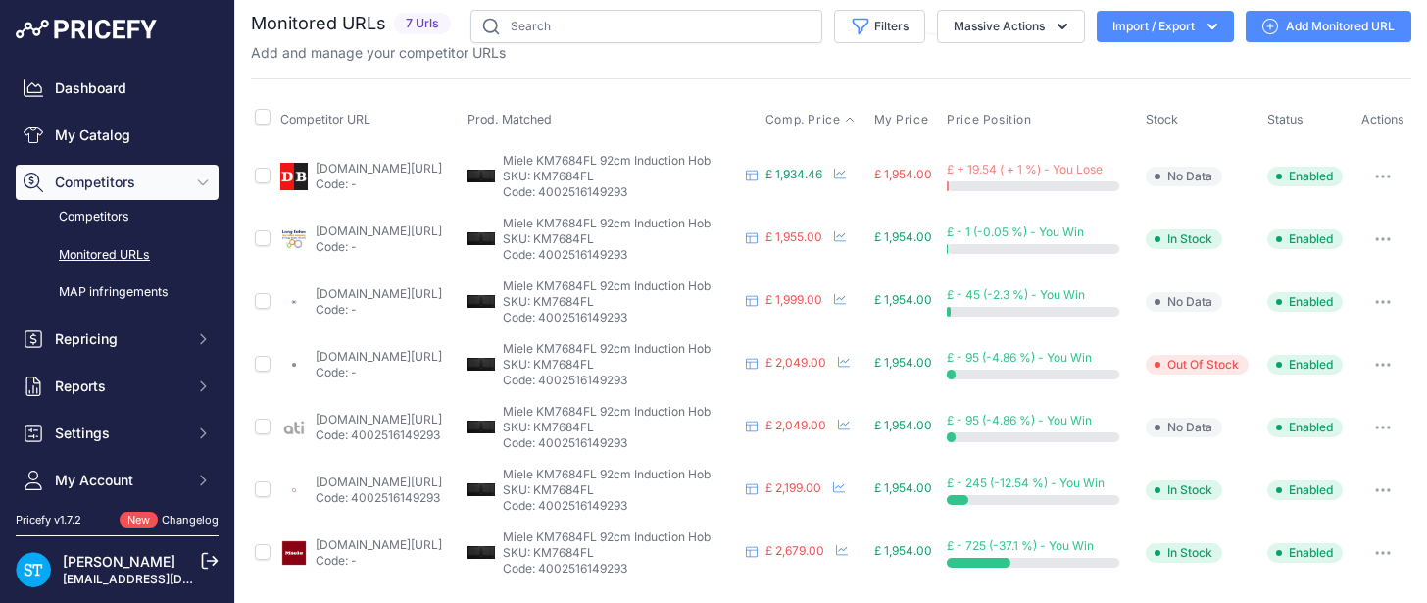
scroll to position [46, 0]
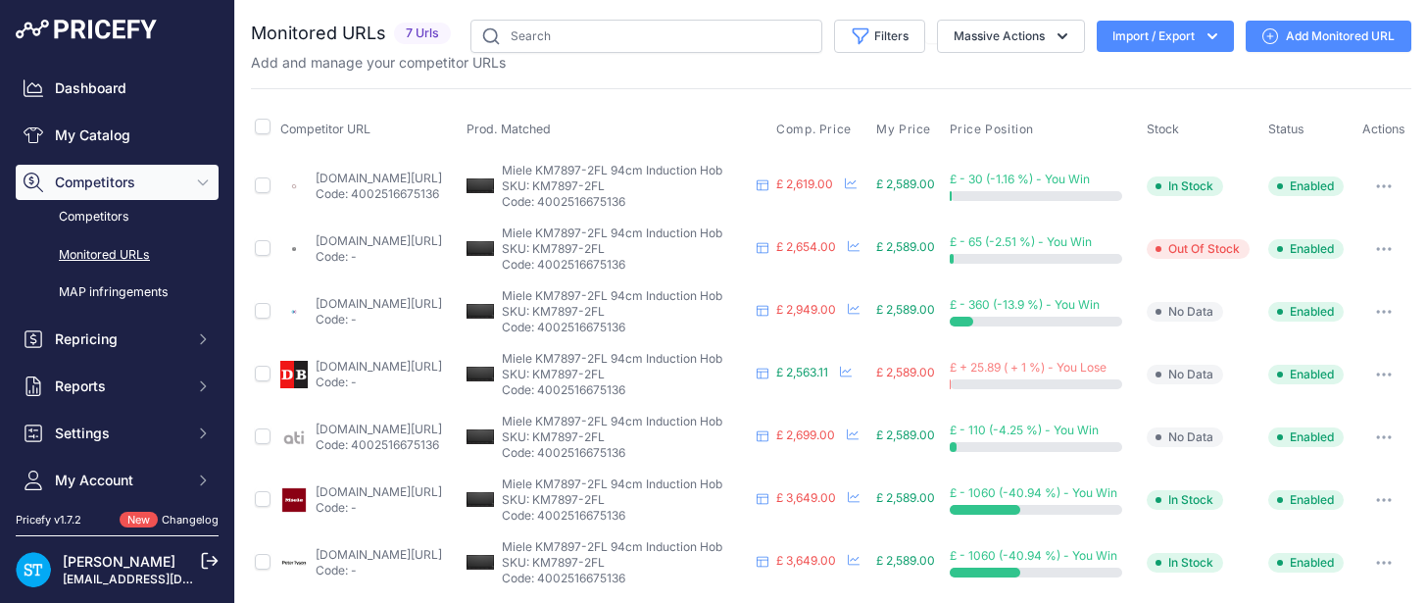
scroll to position [1, 0]
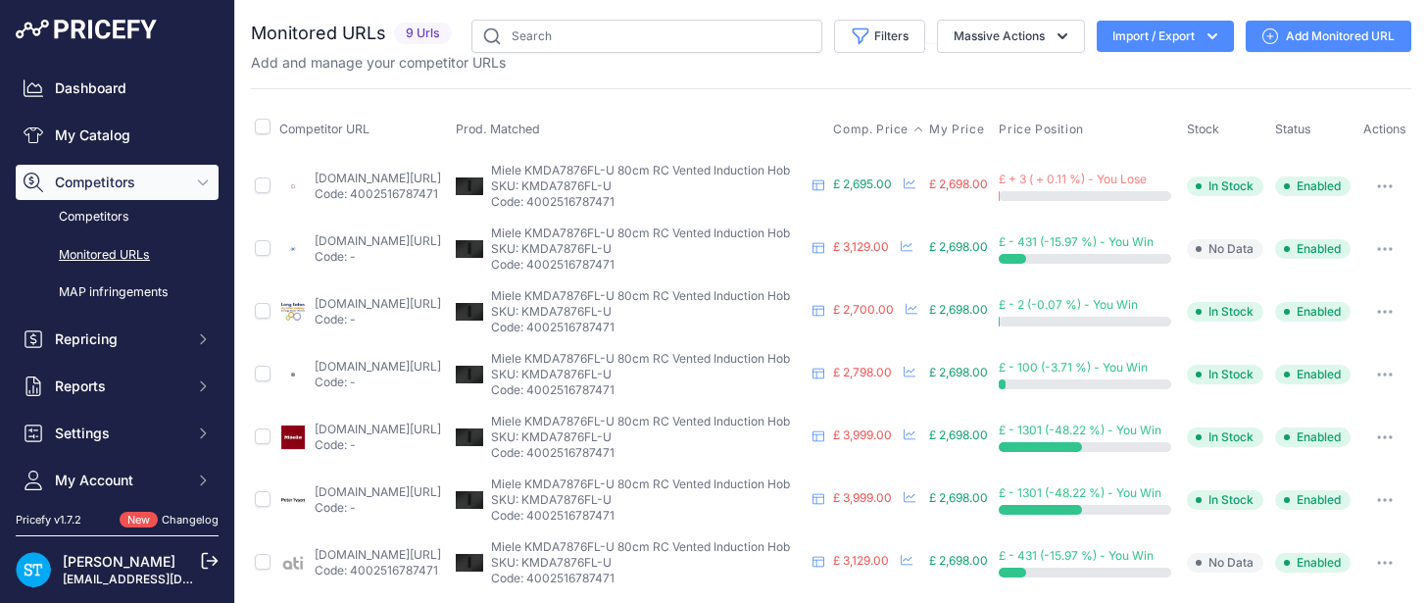
click at [883, 128] on span "Comp. Price" at bounding box center [870, 130] width 75 height 16
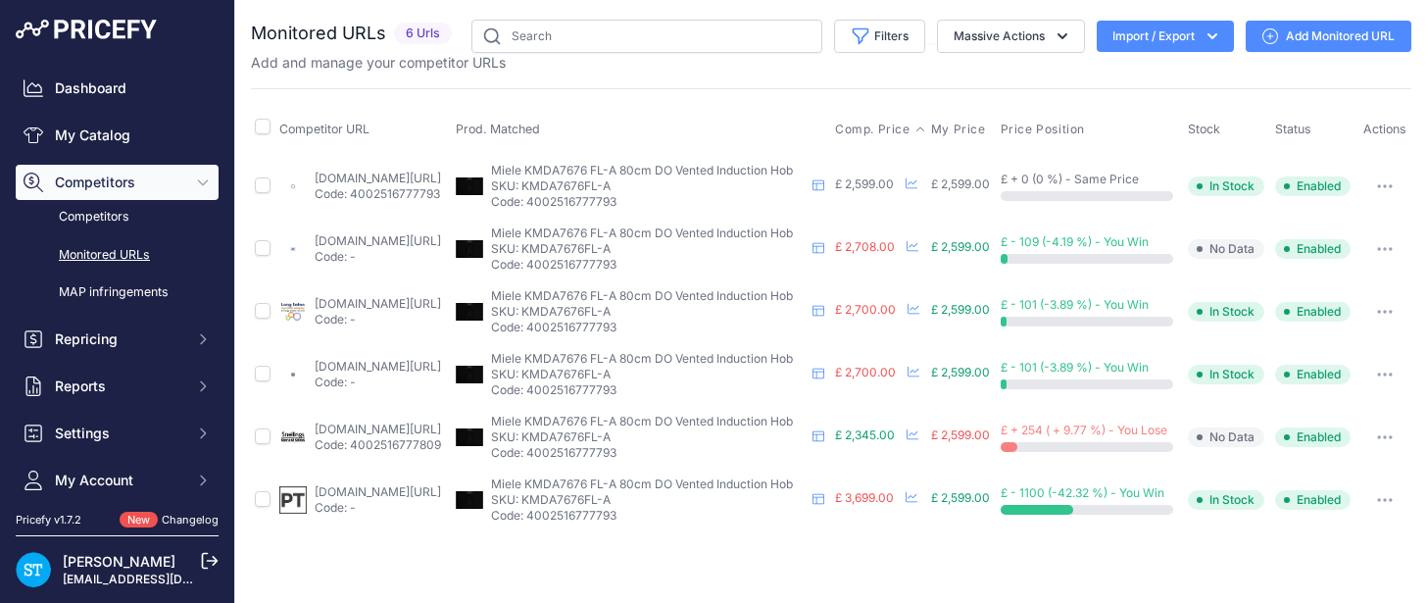
click at [886, 124] on span "Comp. Price" at bounding box center [872, 130] width 75 height 16
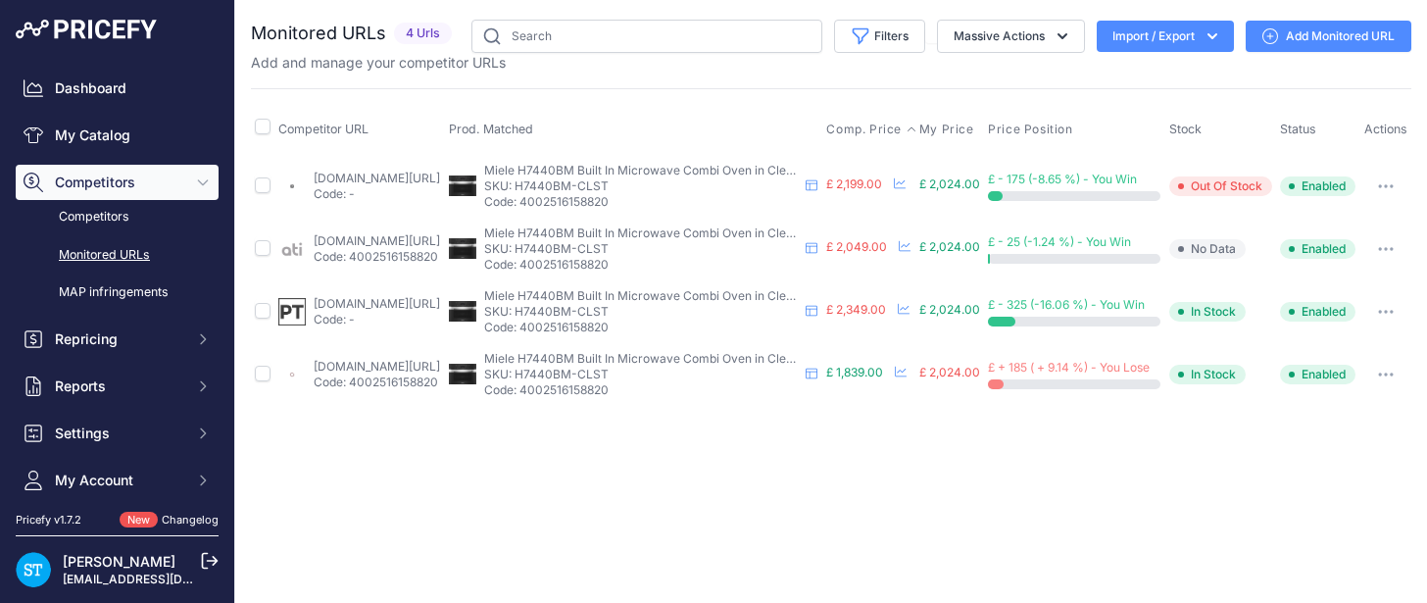
click at [886, 134] on span "Comp. Price" at bounding box center [863, 130] width 75 height 16
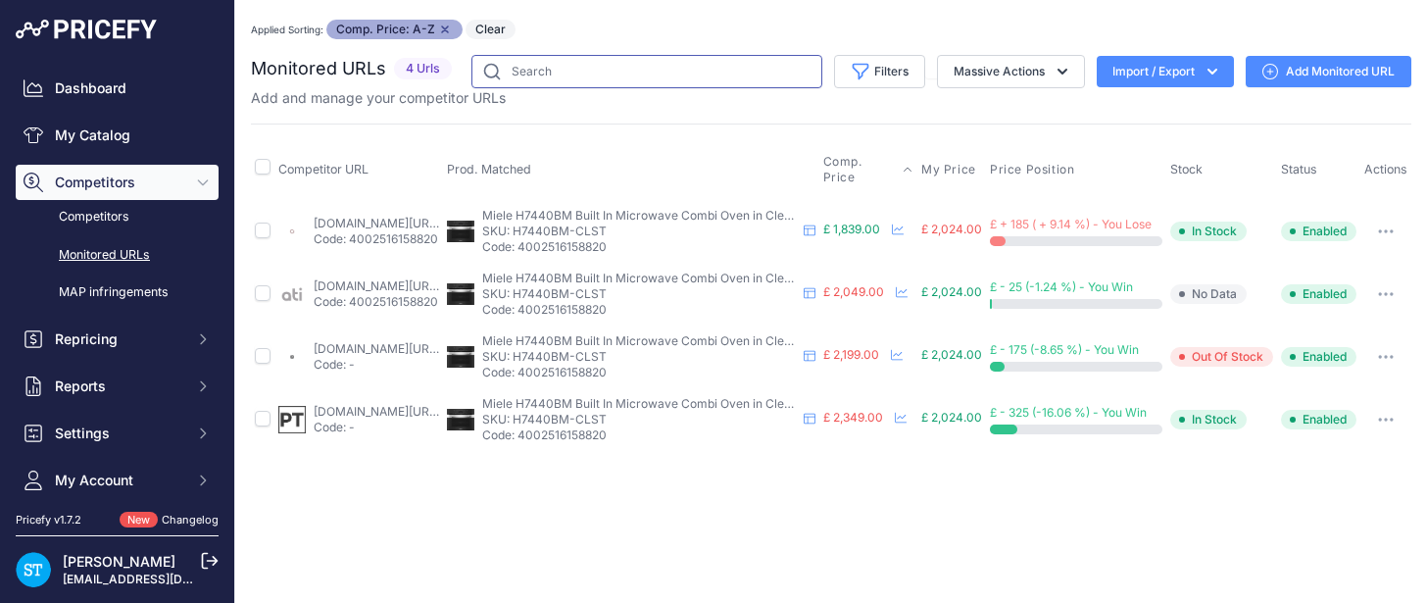
click at [601, 79] on input "text" at bounding box center [646, 71] width 351 height 33
paste input "H7440BM-CLST"
type input "H7440BM-CLST"
click at [592, 34] on div "Applied Sorting: Comp. Price: A-Z Remove sort option Clear" at bounding box center [831, 30] width 1161 height 20
